Goal: Find specific page/section: Find specific page/section

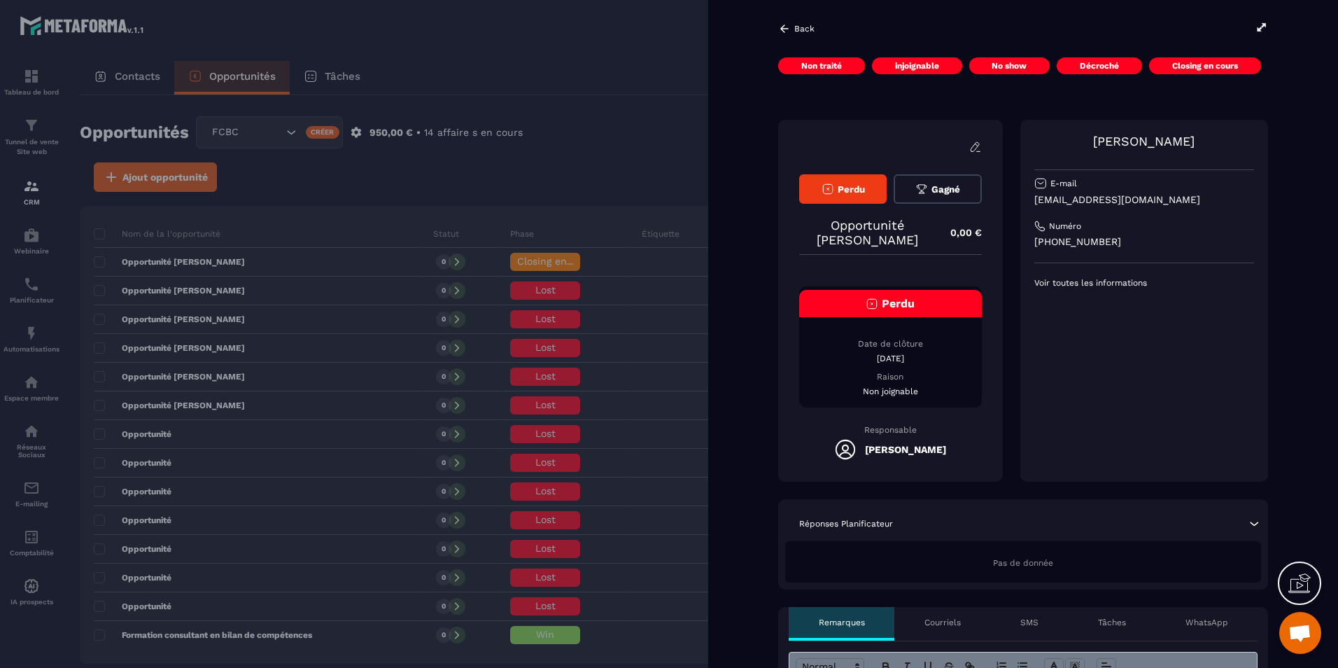
scroll to position [463, 0]
click at [661, 157] on div at bounding box center [669, 334] width 1338 height 668
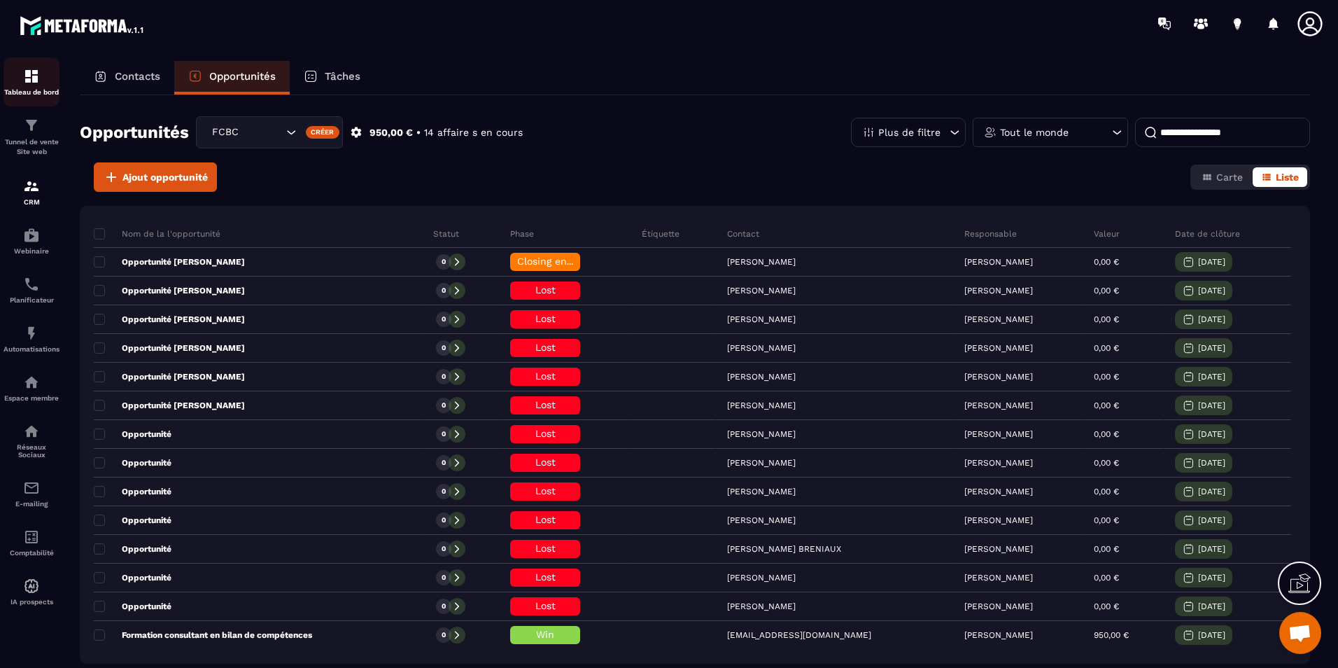
click at [22, 64] on link "Tableau de bord" at bounding box center [31, 81] width 56 height 49
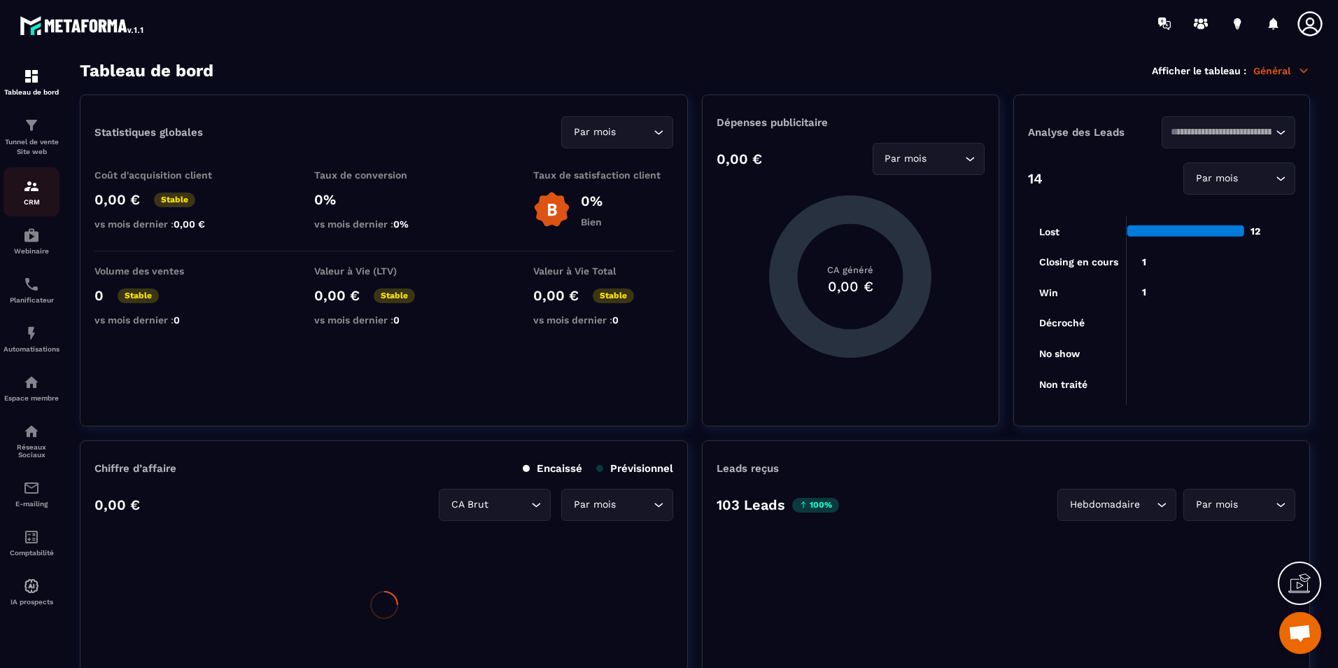
click at [30, 188] on img at bounding box center [31, 186] width 17 height 17
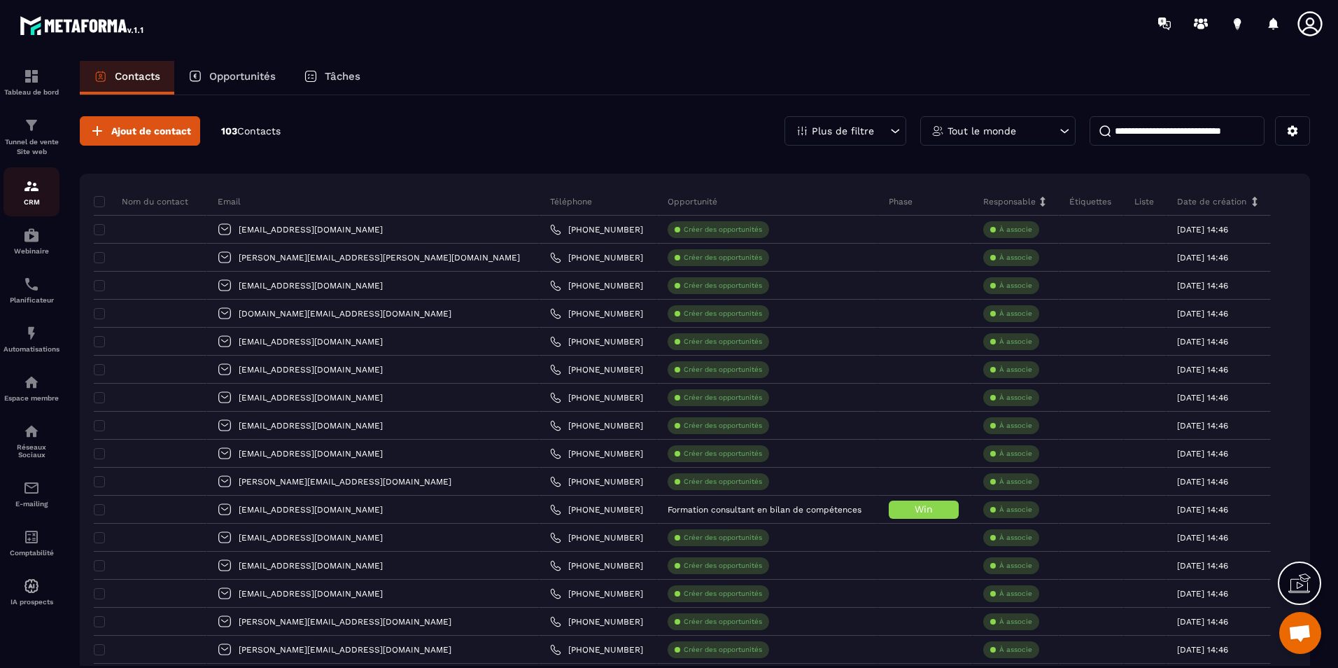
click at [32, 196] on div "CRM" at bounding box center [31, 192] width 56 height 28
click at [21, 186] on div "CRM" at bounding box center [31, 192] width 56 height 28
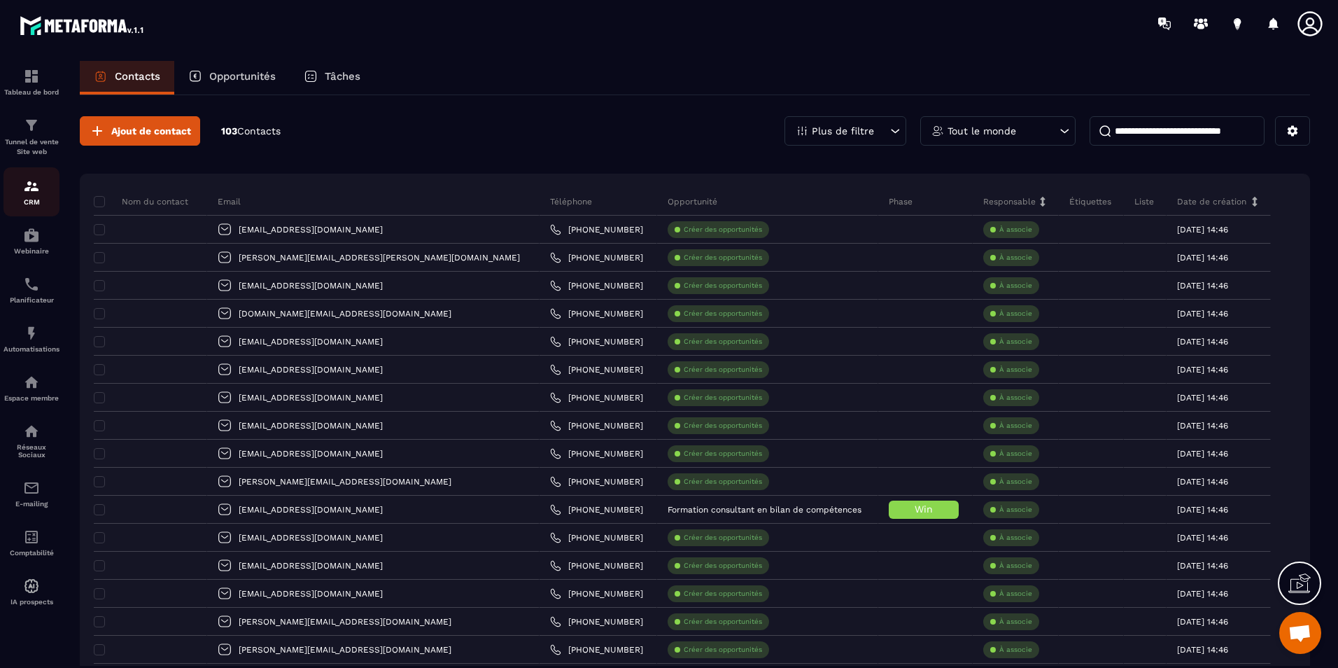
click at [21, 186] on div "CRM" at bounding box center [31, 192] width 56 height 28
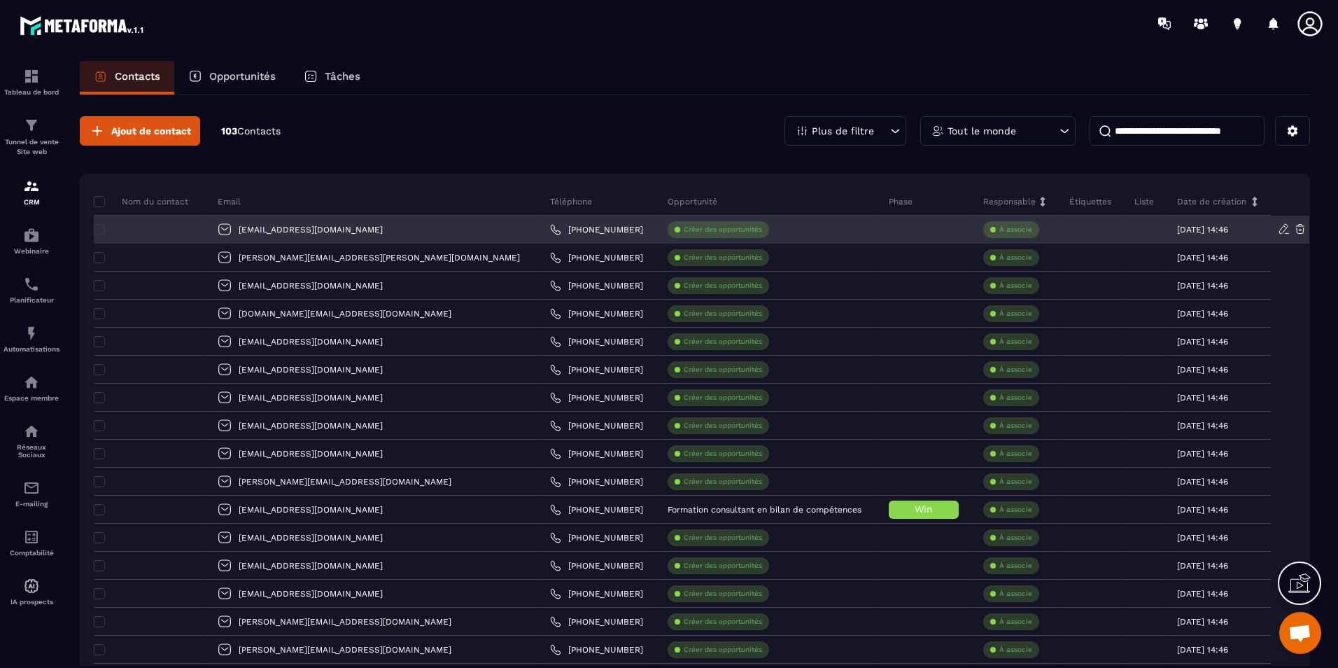
click at [184, 232] on div at bounding box center [150, 230] width 113 height 28
